Goal: Task Accomplishment & Management: Use online tool/utility

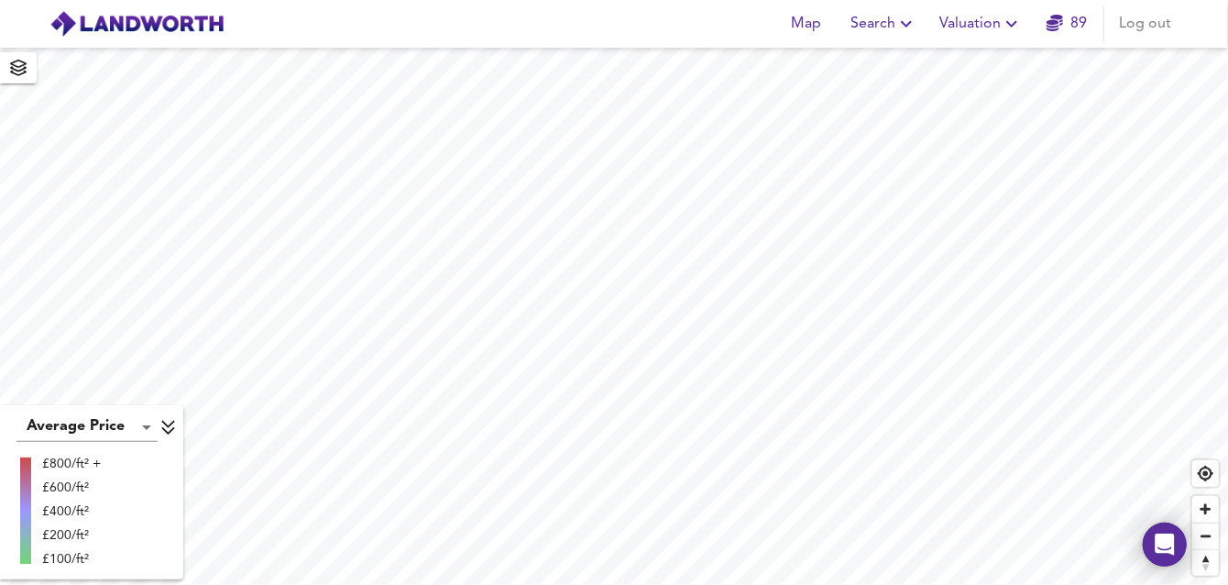
click at [992, 25] on span "Valuation" at bounding box center [980, 24] width 83 height 26
click at [959, 60] on li "New Valuation Report" at bounding box center [980, 65] width 219 height 33
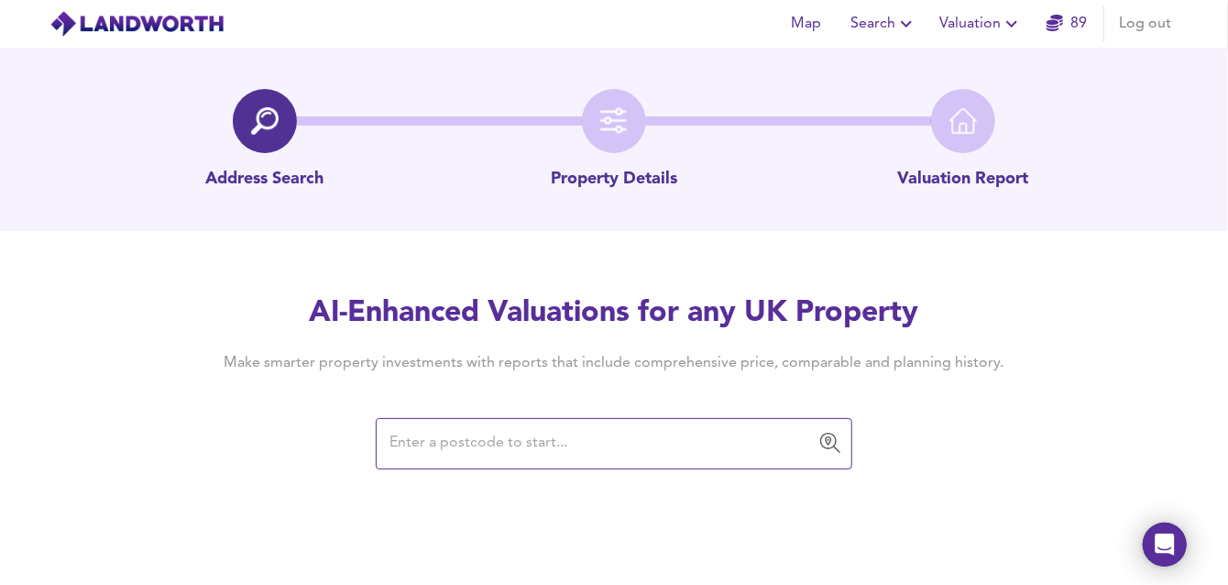
click at [531, 433] on input "text" at bounding box center [600, 443] width 433 height 35
click at [448, 450] on input "text" at bounding box center [600, 443] width 433 height 35
paste input "ME12 3HS"
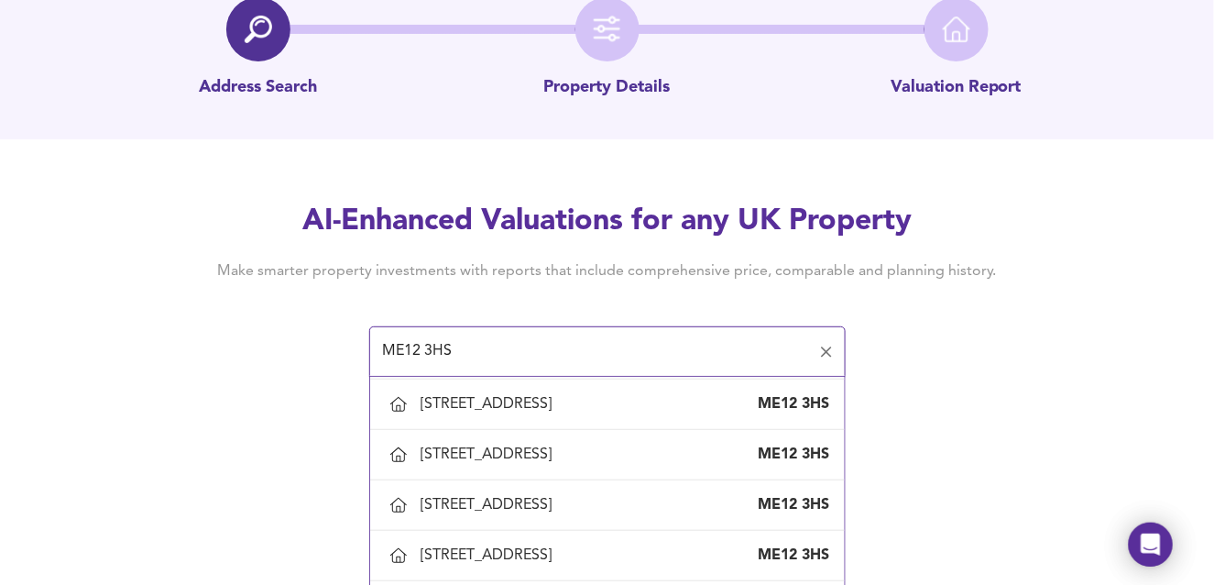
scroll to position [183, 0]
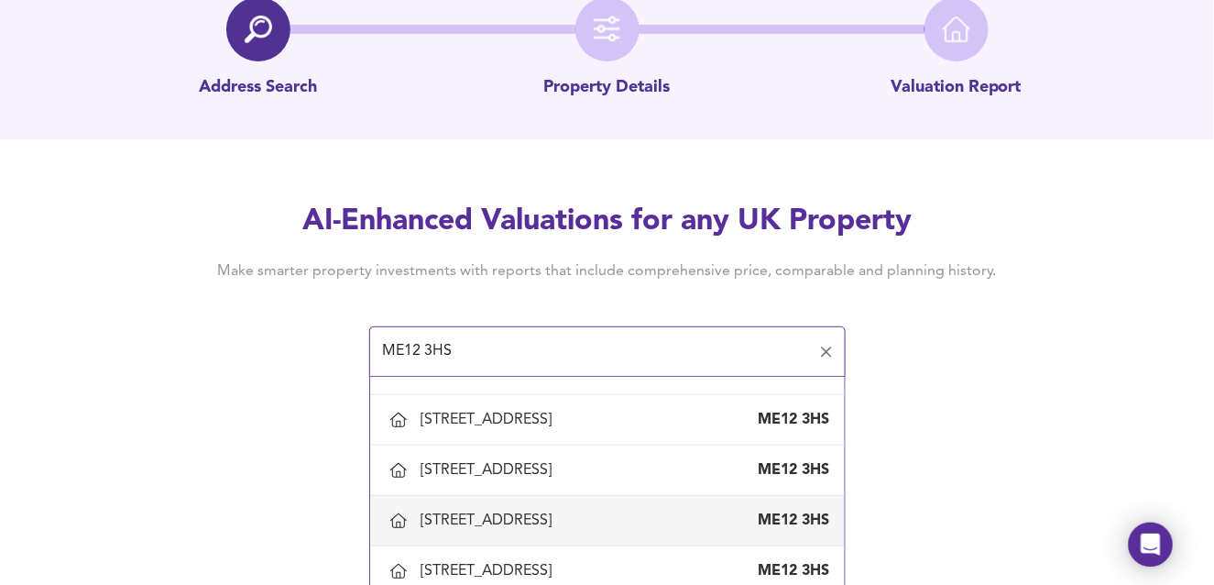
click at [430, 519] on div "[STREET_ADDRESS]" at bounding box center [491, 520] width 138 height 20
type input "[STREET_ADDRESS]"
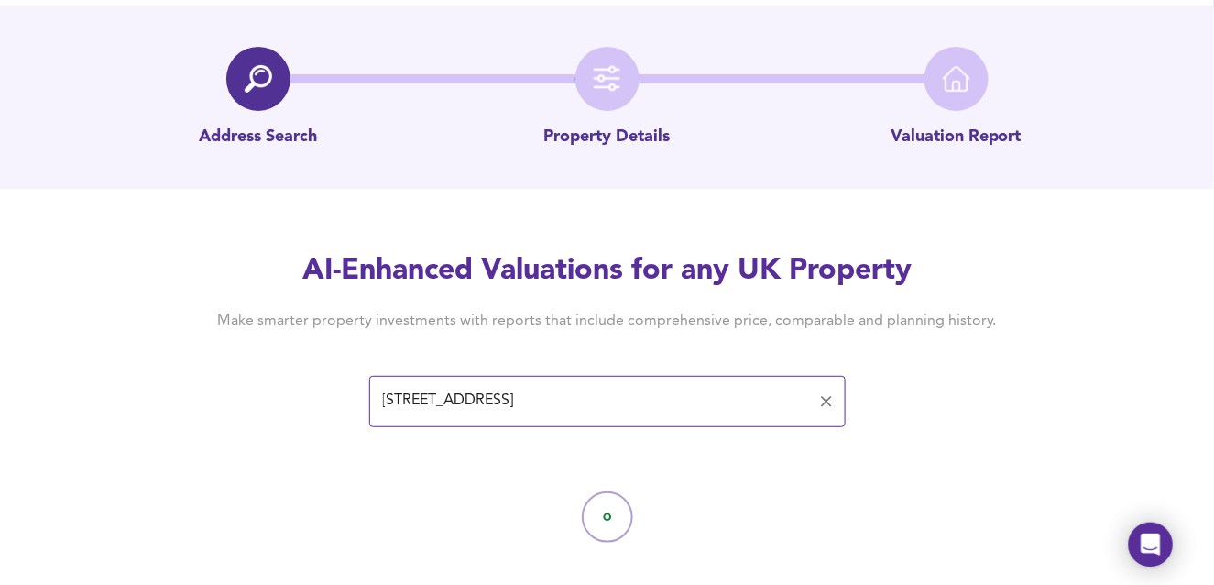
scroll to position [65, 0]
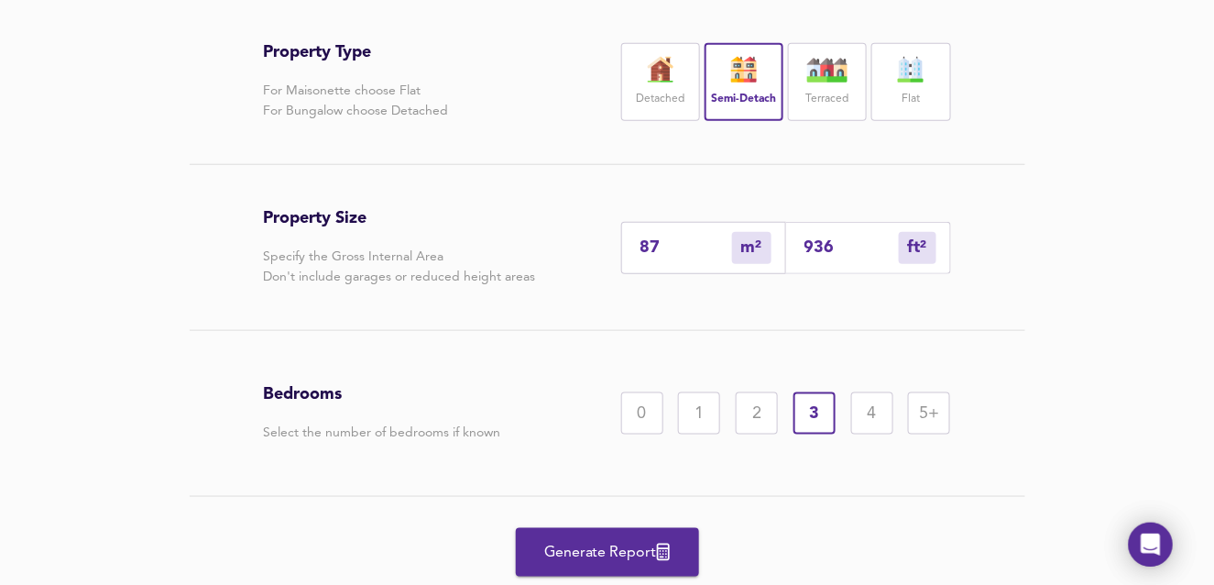
scroll to position [465, 0]
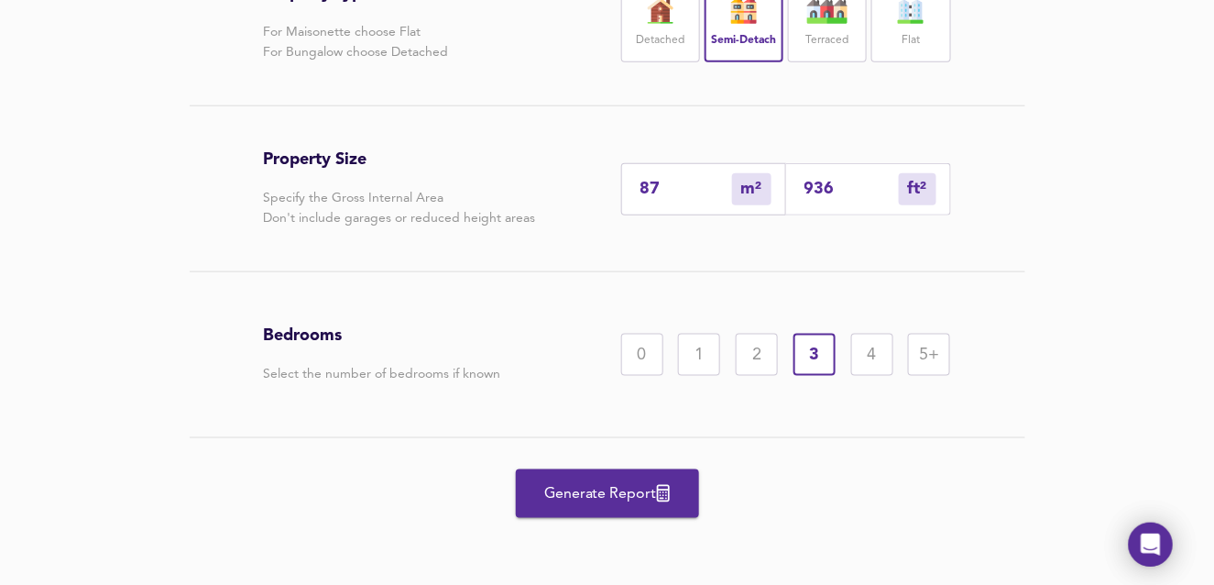
click at [606, 488] on span "Generate Report" at bounding box center [607, 494] width 147 height 26
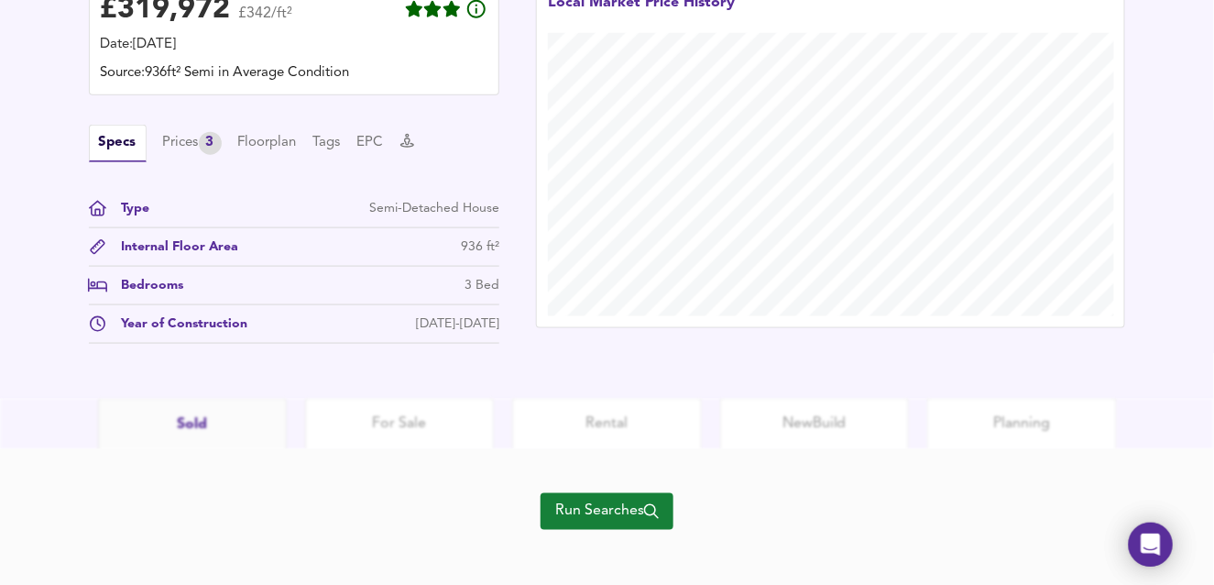
scroll to position [587, 0]
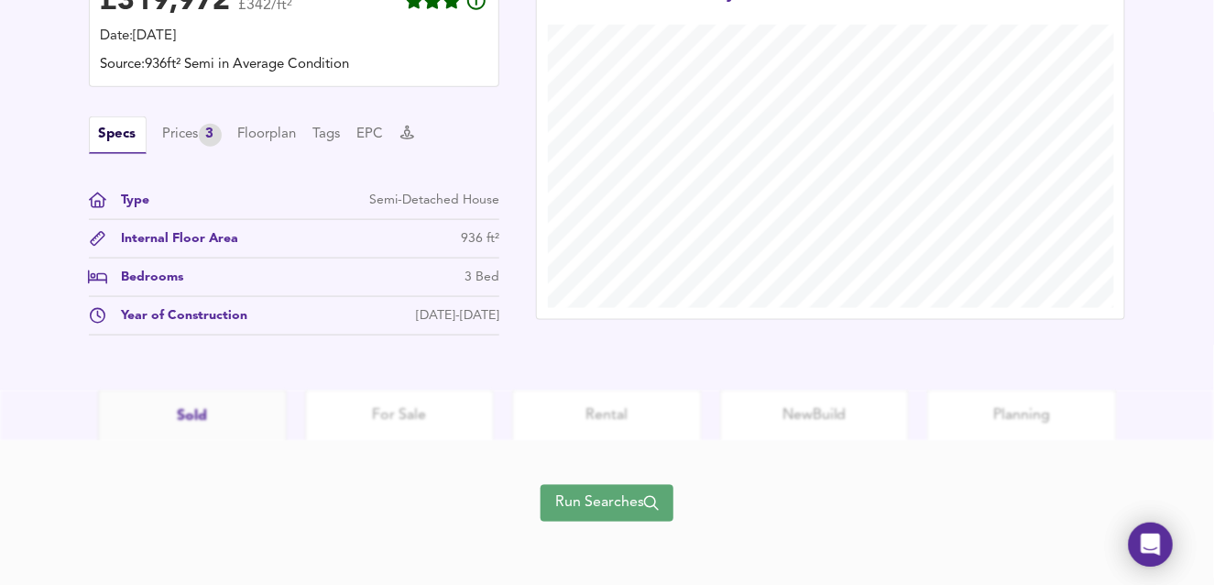
click at [599, 490] on span "Run Searches" at bounding box center [607, 503] width 104 height 26
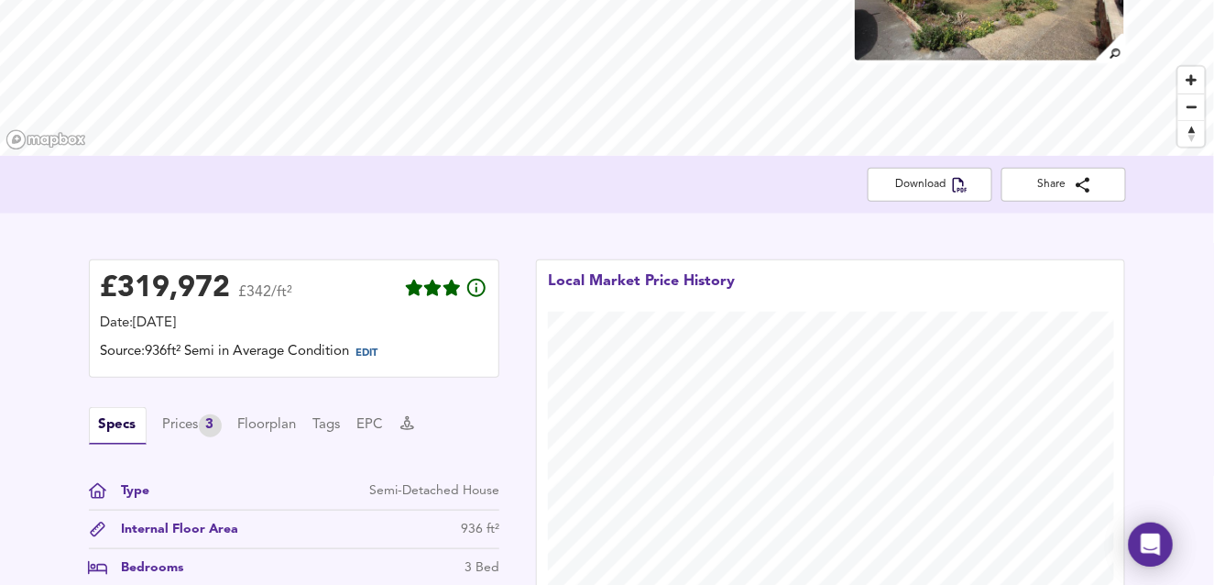
scroll to position [318, 0]
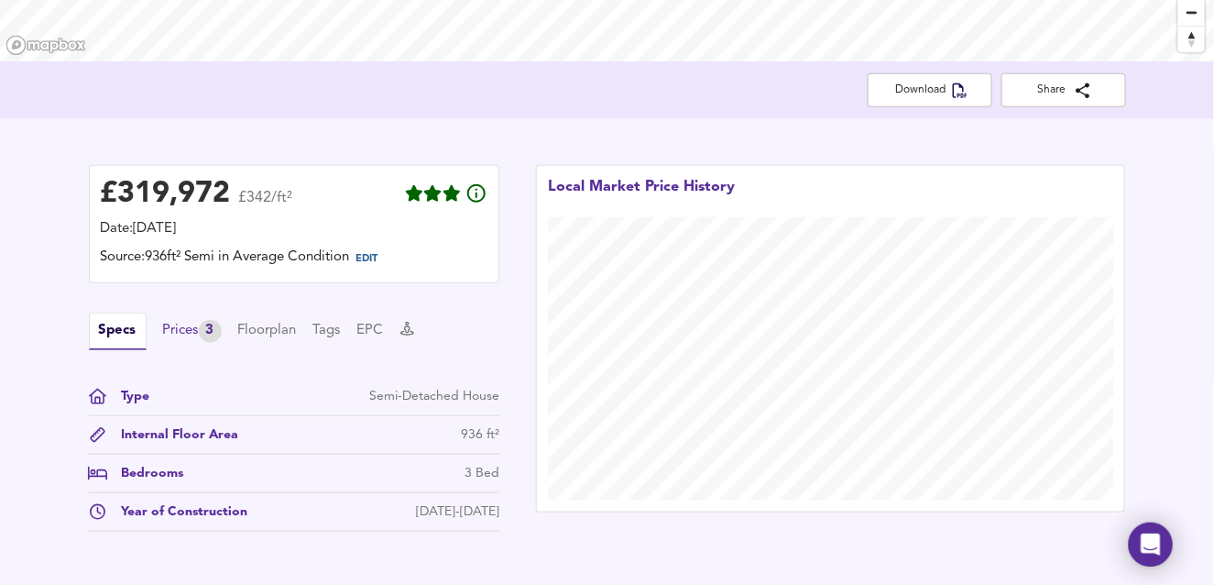
click at [180, 335] on div "Prices 3" at bounding box center [192, 331] width 59 height 23
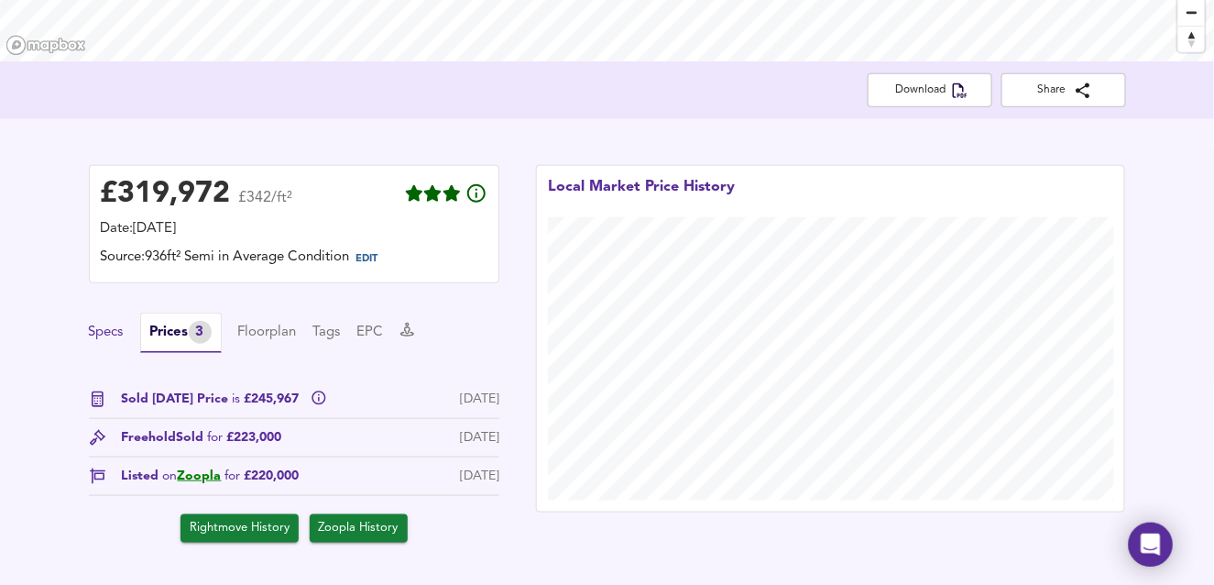
click at [102, 332] on button "Specs" at bounding box center [106, 333] width 35 height 20
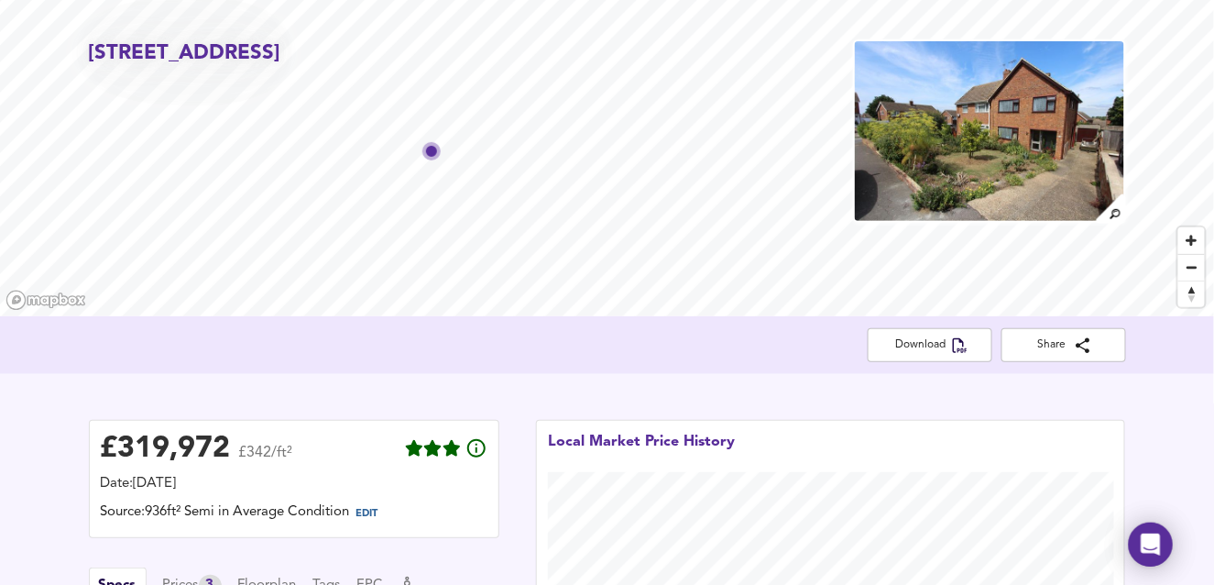
scroll to position [92, 0]
